Goal: Task Accomplishment & Management: Use online tool/utility

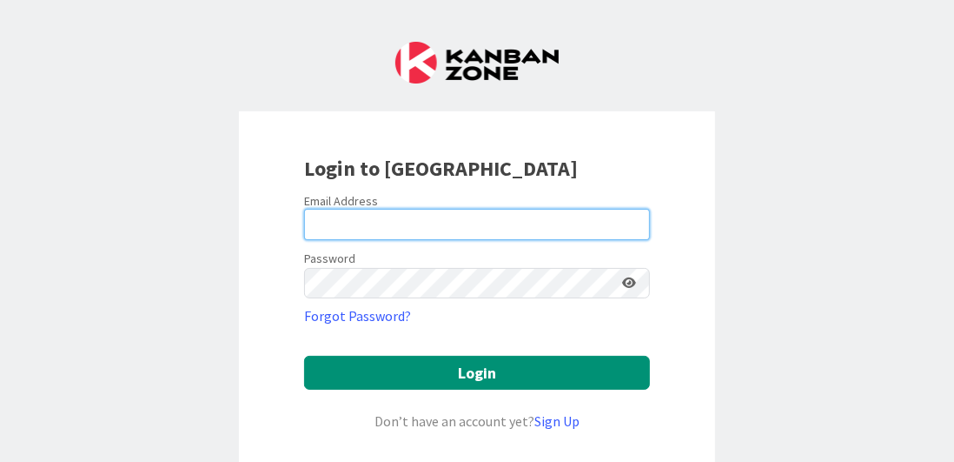
click at [409, 215] on input "email" at bounding box center [477, 224] width 346 height 31
type input "b"
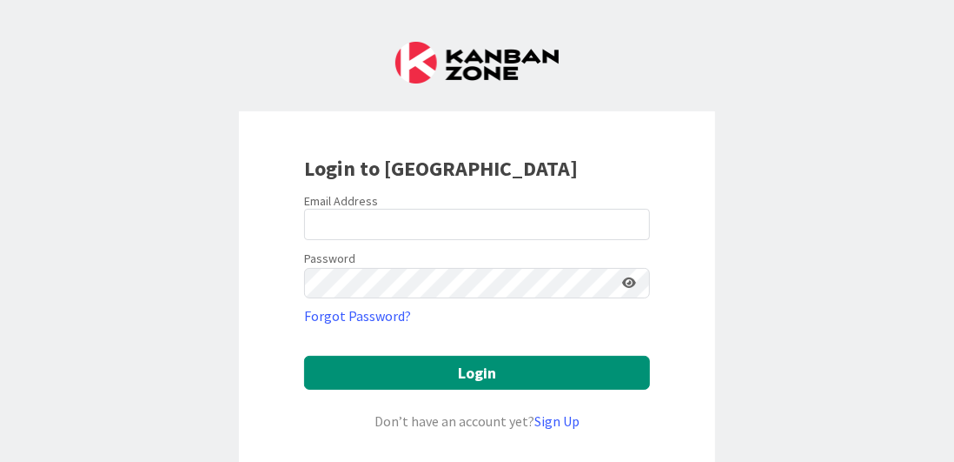
drag, startPoint x: 850, startPoint y: 0, endPoint x: 912, endPoint y: 244, distance: 251.9
click at [912, 244] on div "Login to [GEOGRAPHIC_DATA] Email Address Password Forgot Password? Login Don’t …" at bounding box center [477, 231] width 954 height 462
drag, startPoint x: 868, startPoint y: 2, endPoint x: 13, endPoint y: 98, distance: 859.9
click at [12, 95] on div "Login to [GEOGRAPHIC_DATA] Email Address Password Forgot Password? Login Don’t …" at bounding box center [477, 231] width 954 height 462
click at [768, 121] on div "Login to [GEOGRAPHIC_DATA] Email Address Password Forgot Password? Login Don’t …" at bounding box center [477, 231] width 954 height 462
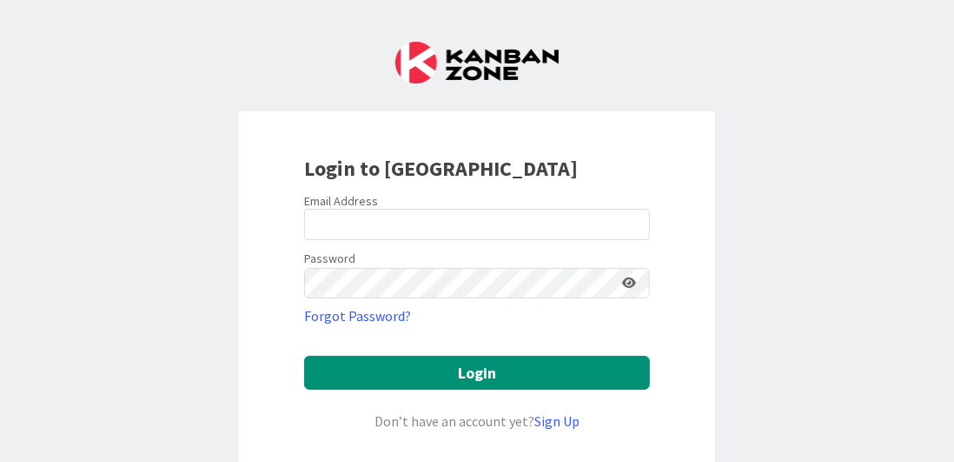
click at [21, 436] on div "Login to [GEOGRAPHIC_DATA] Email Address Password Forgot Password? Login Don’t …" at bounding box center [477, 231] width 954 height 462
click at [26, 441] on div "Login to [GEOGRAPHIC_DATA] Email Address Password Forgot Password? Login Don’t …" at bounding box center [477, 231] width 954 height 462
click at [27, 441] on div "Login to [GEOGRAPHIC_DATA] Email Address Password Forgot Password? Login Don’t …" at bounding box center [477, 231] width 954 height 462
click at [23, 437] on div "Login to [GEOGRAPHIC_DATA] Email Address Password Forgot Password? Login Don’t …" at bounding box center [477, 231] width 954 height 462
click at [33, 438] on div "Login to [GEOGRAPHIC_DATA] Email Address Password Forgot Password? Login Don’t …" at bounding box center [477, 231] width 954 height 462
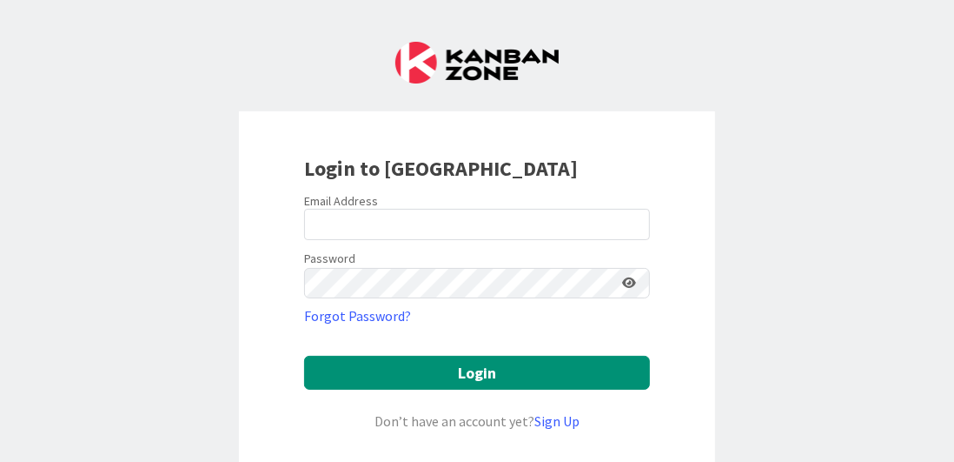
click at [25, 426] on div "Login to [GEOGRAPHIC_DATA] Email Address Password Forgot Password? Login Don’t …" at bounding box center [477, 231] width 954 height 462
click at [25, 430] on div "Login to [GEOGRAPHIC_DATA] Email Address Password Forgot Password? Login Don’t …" at bounding box center [477, 231] width 954 height 462
click at [31, 442] on div "Login to [GEOGRAPHIC_DATA] Email Address Password Forgot Password? Login Don’t …" at bounding box center [477, 231] width 954 height 462
click at [33, 442] on div "Login to [GEOGRAPHIC_DATA] Email Address Password Forgot Password? Login Don’t …" at bounding box center [477, 231] width 954 height 462
click at [34, 442] on div "Login to [GEOGRAPHIC_DATA] Email Address Password Forgot Password? Login Don’t …" at bounding box center [477, 231] width 954 height 462
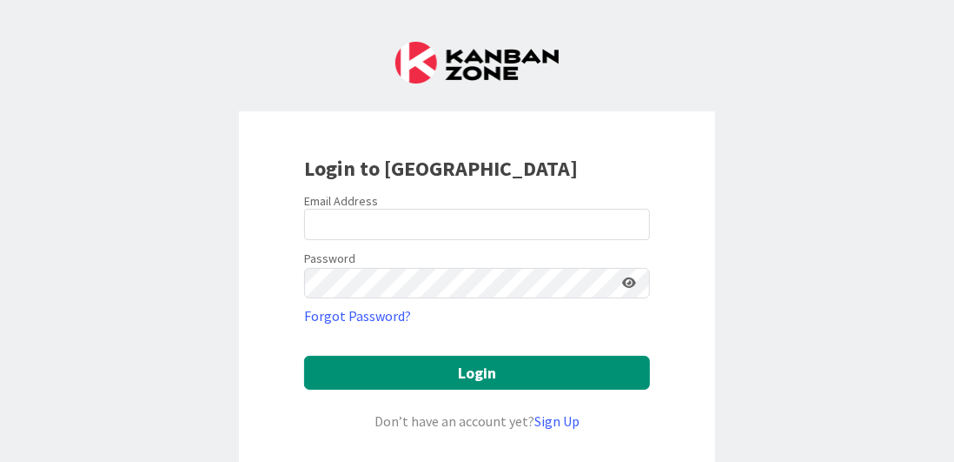
click at [36, 442] on div "Login to [GEOGRAPHIC_DATA] Email Address Password Forgot Password? Login Don’t …" at bounding box center [477, 231] width 954 height 462
click at [35, 443] on div "Login to [GEOGRAPHIC_DATA] Email Address Password Forgot Password? Login Don’t …" at bounding box center [477, 231] width 954 height 462
click at [36, 444] on div "Login to [GEOGRAPHIC_DATA] Email Address Password Forgot Password? Login Don’t …" at bounding box center [477, 231] width 954 height 462
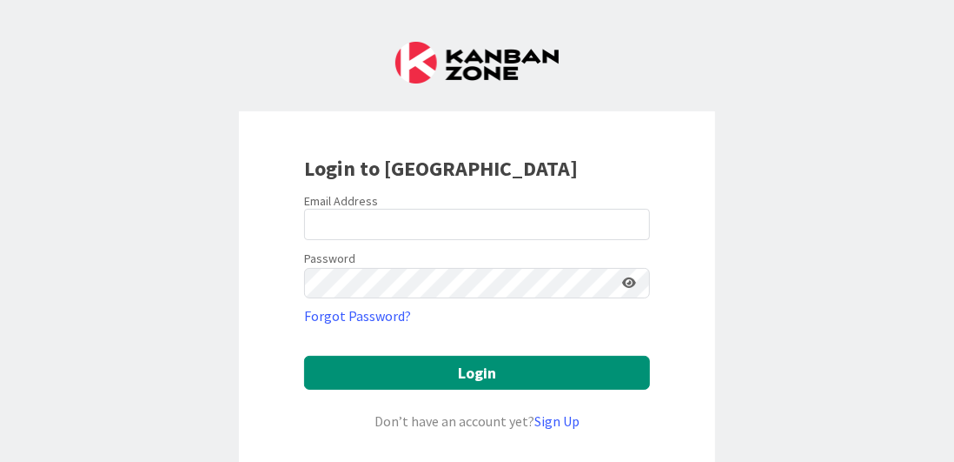
click at [37, 445] on div "Login to [GEOGRAPHIC_DATA] Email Address Password Forgot Password? Login Don’t …" at bounding box center [477, 231] width 954 height 462
click at [37, 446] on div "Login to [GEOGRAPHIC_DATA] Email Address Password Forgot Password? Login Don’t …" at bounding box center [477, 231] width 954 height 462
click at [38, 446] on div "Login to [GEOGRAPHIC_DATA] Email Address Password Forgot Password? Login Don’t …" at bounding box center [477, 231] width 954 height 462
drag, startPoint x: 535, startPoint y: 153, endPoint x: 720, endPoint y: 73, distance: 201.7
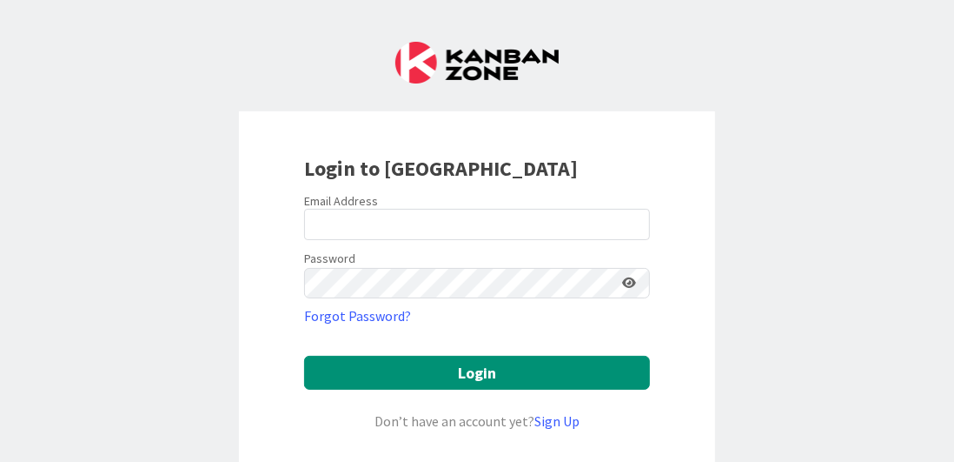
click at [720, 73] on div "Login to [GEOGRAPHIC_DATA] Email Address Password Forgot Password? Login Don’t …" at bounding box center [477, 231] width 954 height 462
drag, startPoint x: 633, startPoint y: 0, endPoint x: 787, endPoint y: 263, distance: 305.0
click at [785, 264] on div "Login to [GEOGRAPHIC_DATA] Email Address Password Forgot Password? Login Don’t …" at bounding box center [477, 231] width 954 height 462
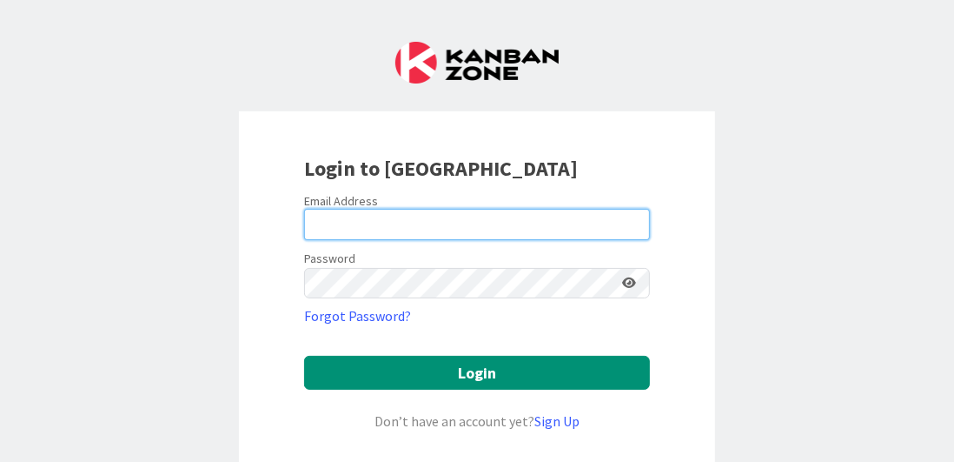
click at [341, 222] on input "email" at bounding box center [477, 224] width 346 height 31
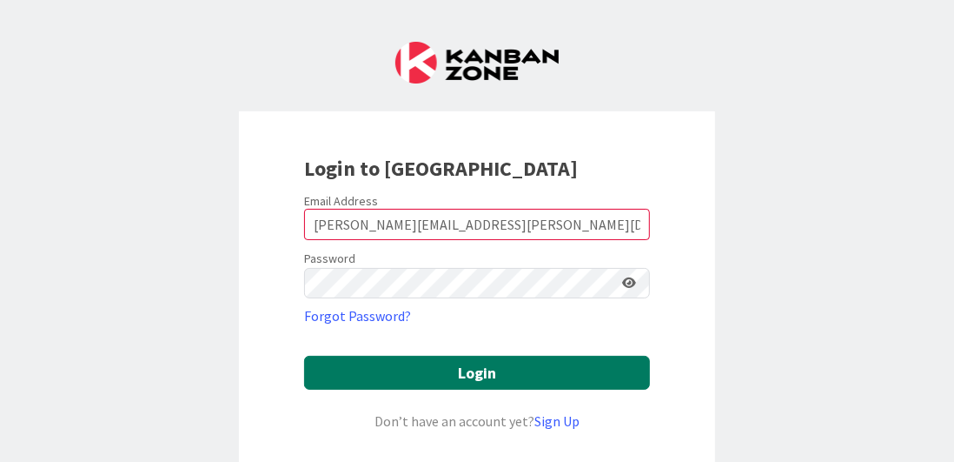
click at [494, 372] on button "Login" at bounding box center [477, 373] width 346 height 34
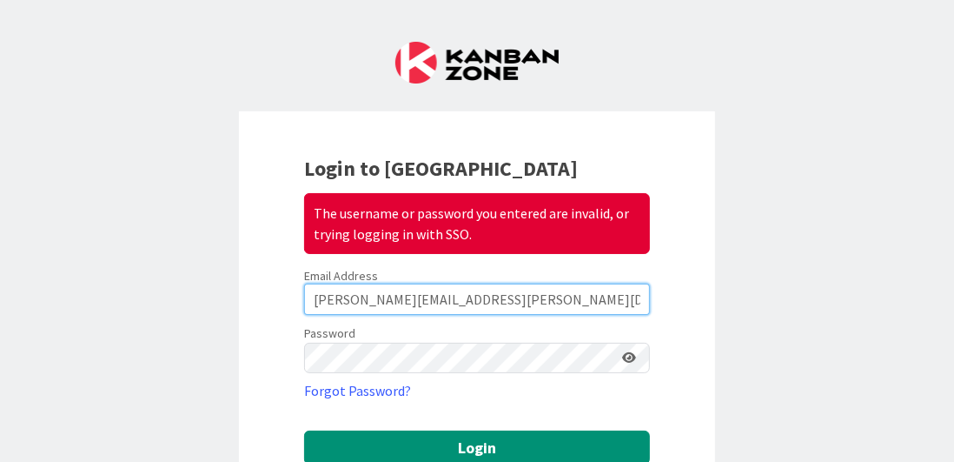
click at [415, 303] on input "[PERSON_NAME][EMAIL_ADDRESS][PERSON_NAME][DOMAIN_NAME]" at bounding box center [477, 298] width 346 height 31
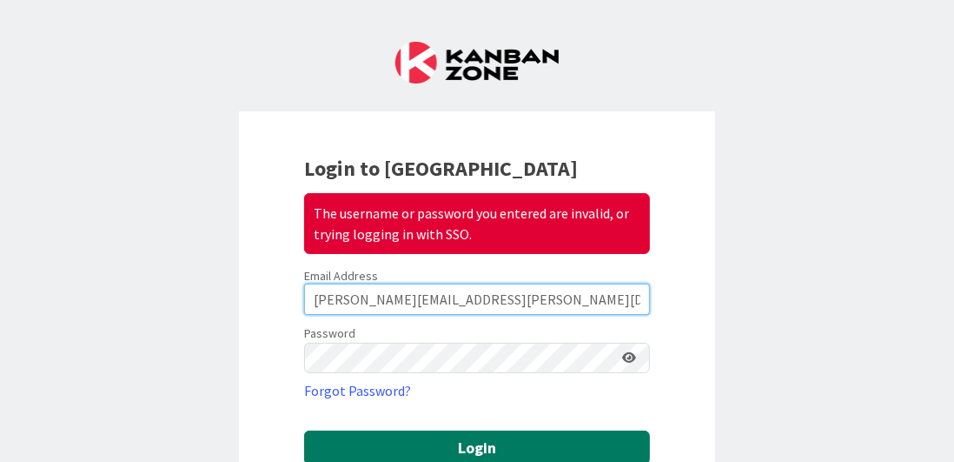
type input "[PERSON_NAME][EMAIL_ADDRESS][PERSON_NAME][DOMAIN_NAME]"
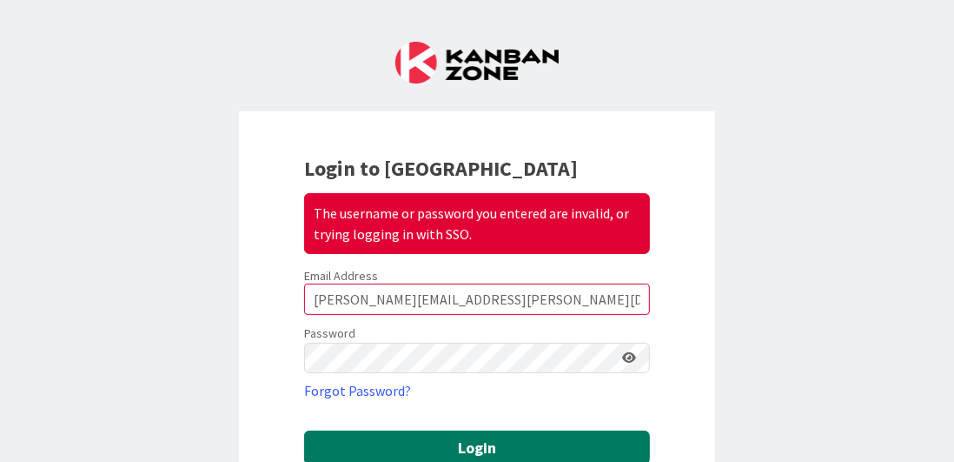
click at [440, 440] on button "Login" at bounding box center [477, 447] width 346 height 34
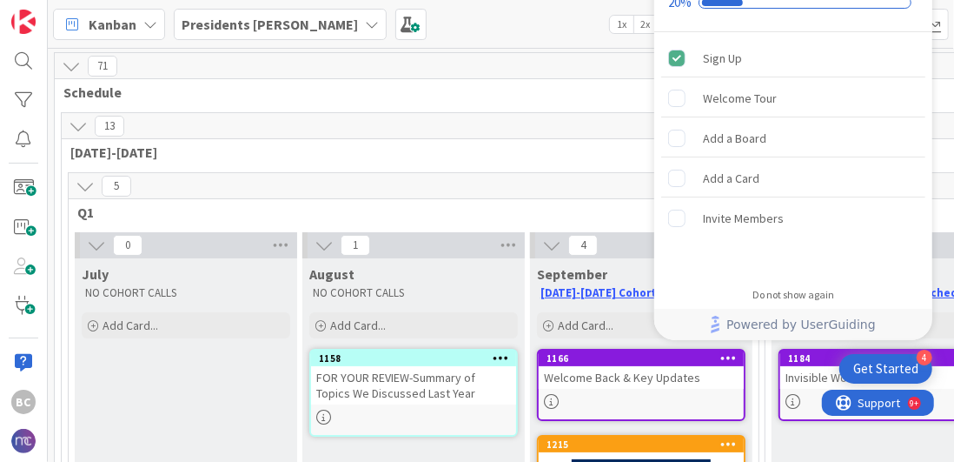
click at [568, 180] on div "5" at bounding box center [414, 186] width 690 height 26
click at [556, 175] on div "5" at bounding box center [414, 186] width 690 height 26
click at [819, 295] on div "Do not show again" at bounding box center [794, 295] width 82 height 14
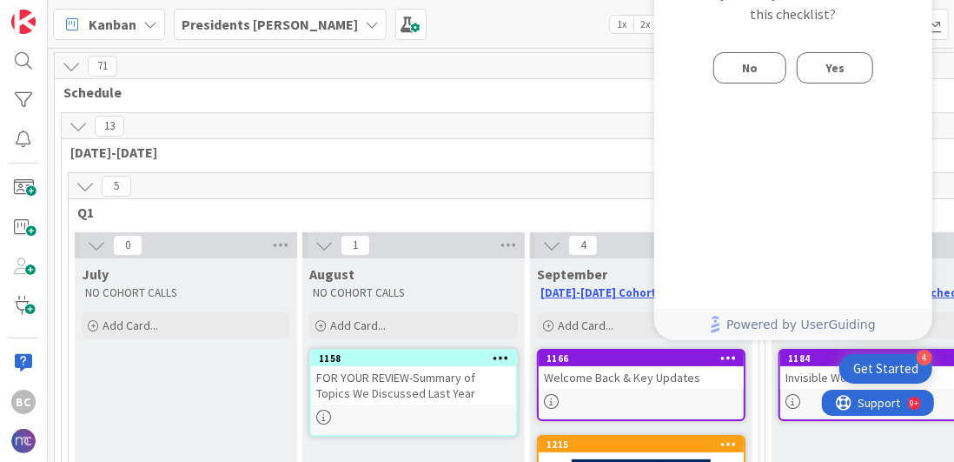
click at [730, 70] on button "No" at bounding box center [750, 67] width 73 height 31
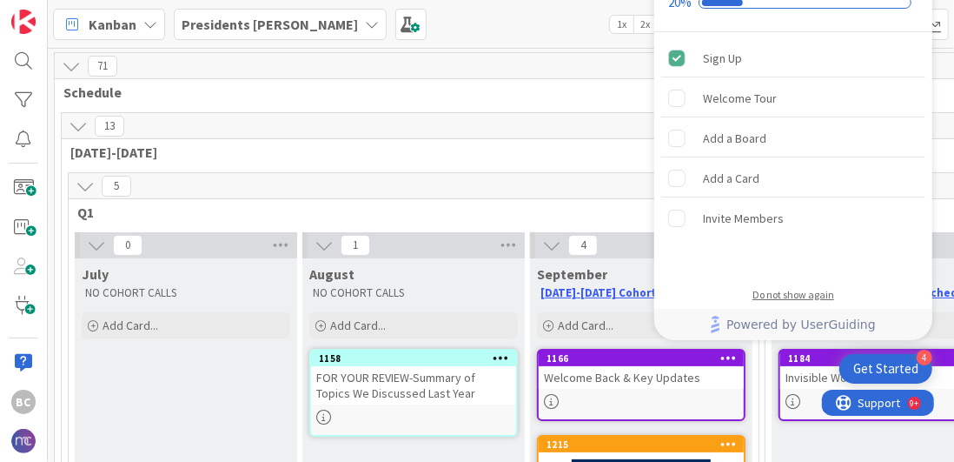
click at [816, 296] on div "Do not show again" at bounding box center [794, 295] width 82 height 14
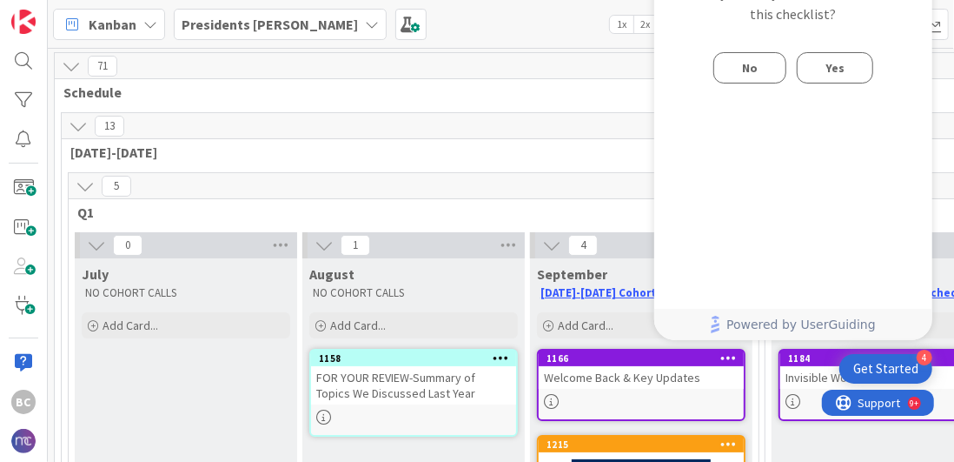
click at [212, 30] on b "Presidents [PERSON_NAME]" at bounding box center [270, 24] width 176 height 17
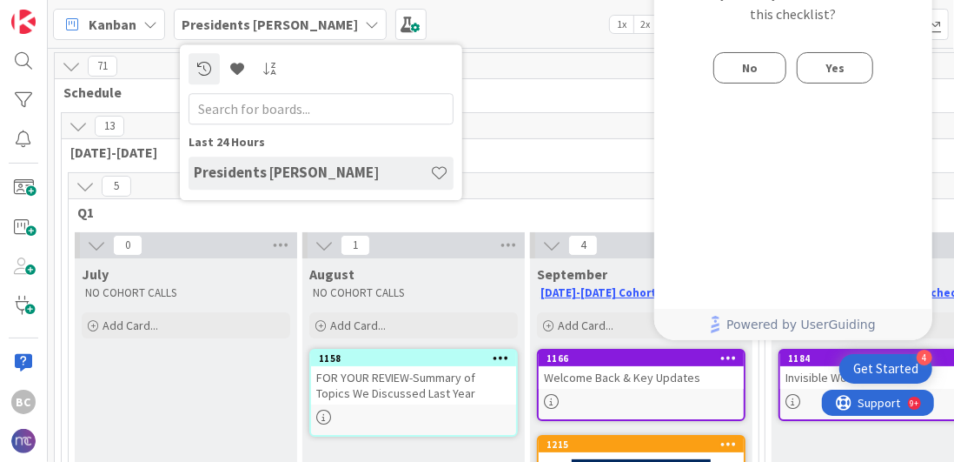
click at [293, 172] on h4 "Presidents [PERSON_NAME]" at bounding box center [312, 172] width 236 height 17
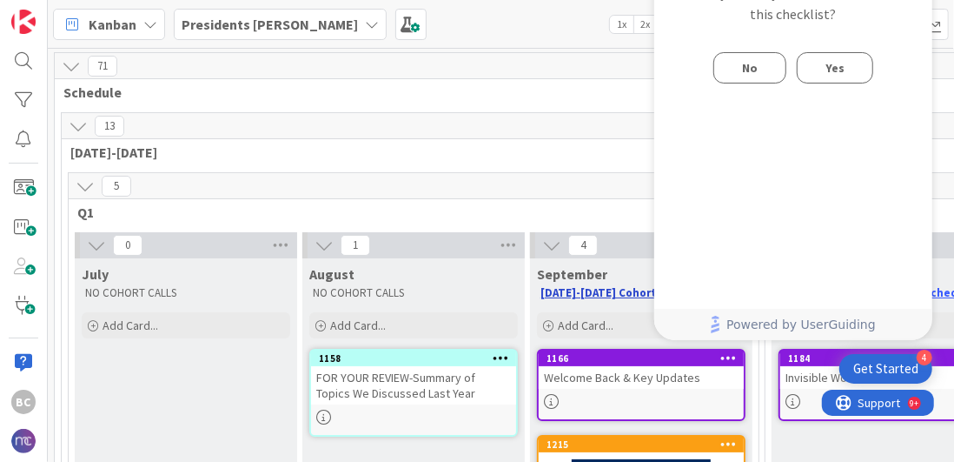
click at [567, 295] on link "[DATE]-[DATE] Cohort Call Schedule" at bounding box center [637, 292] width 193 height 15
